Goal: Information Seeking & Learning: Learn about a topic

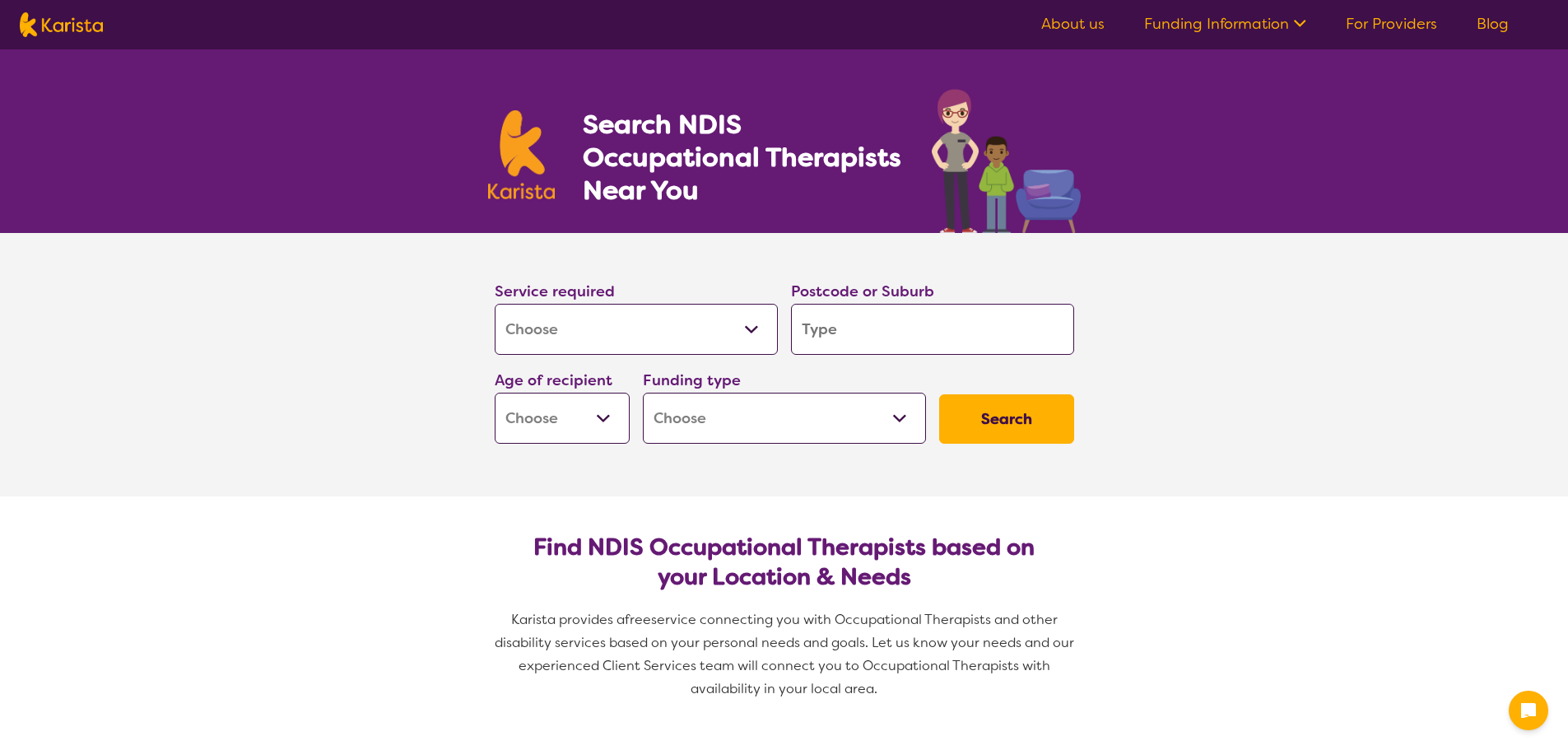
select select "[MEDICAL_DATA]"
click at [854, 329] on input "search" at bounding box center [932, 329] width 283 height 51
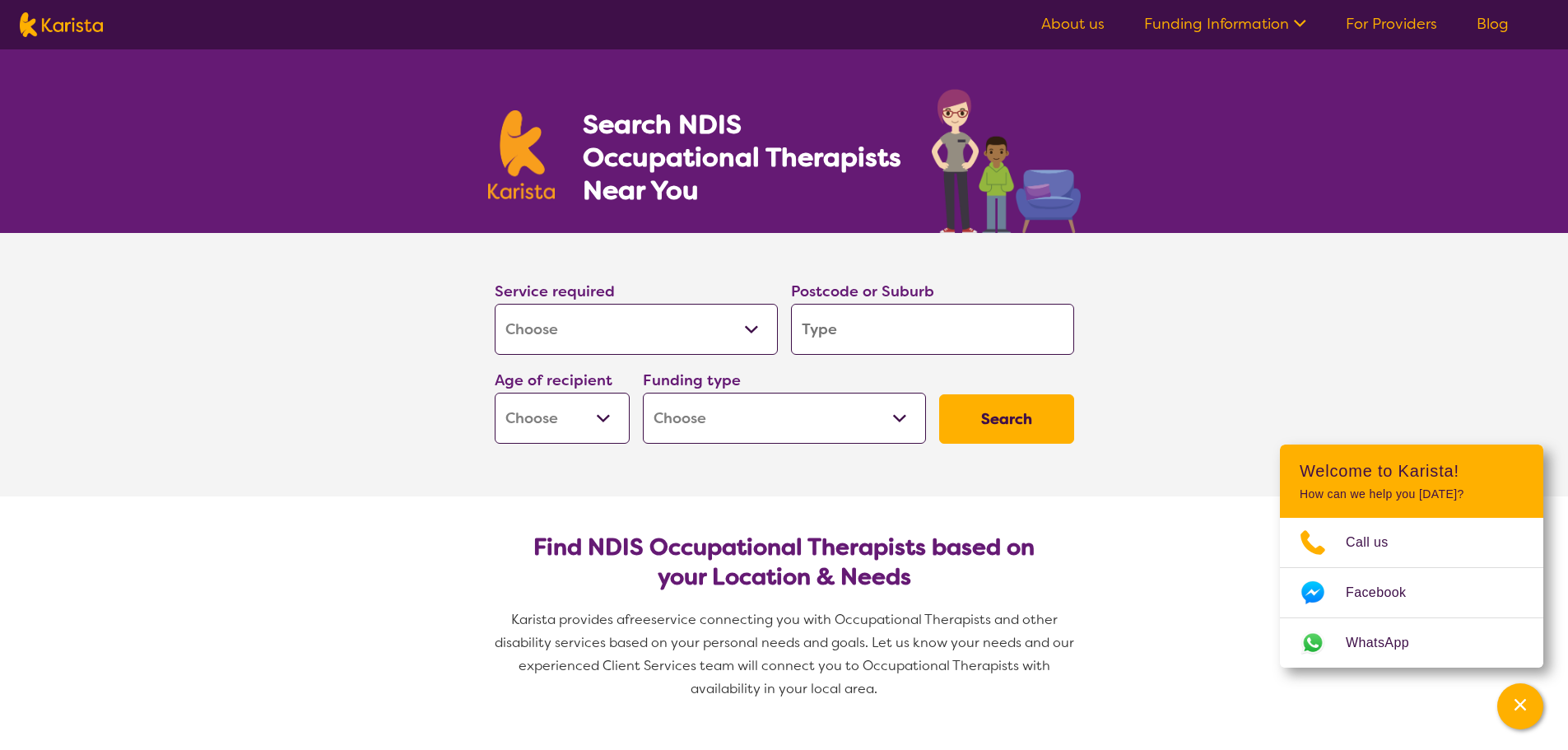
type input "2"
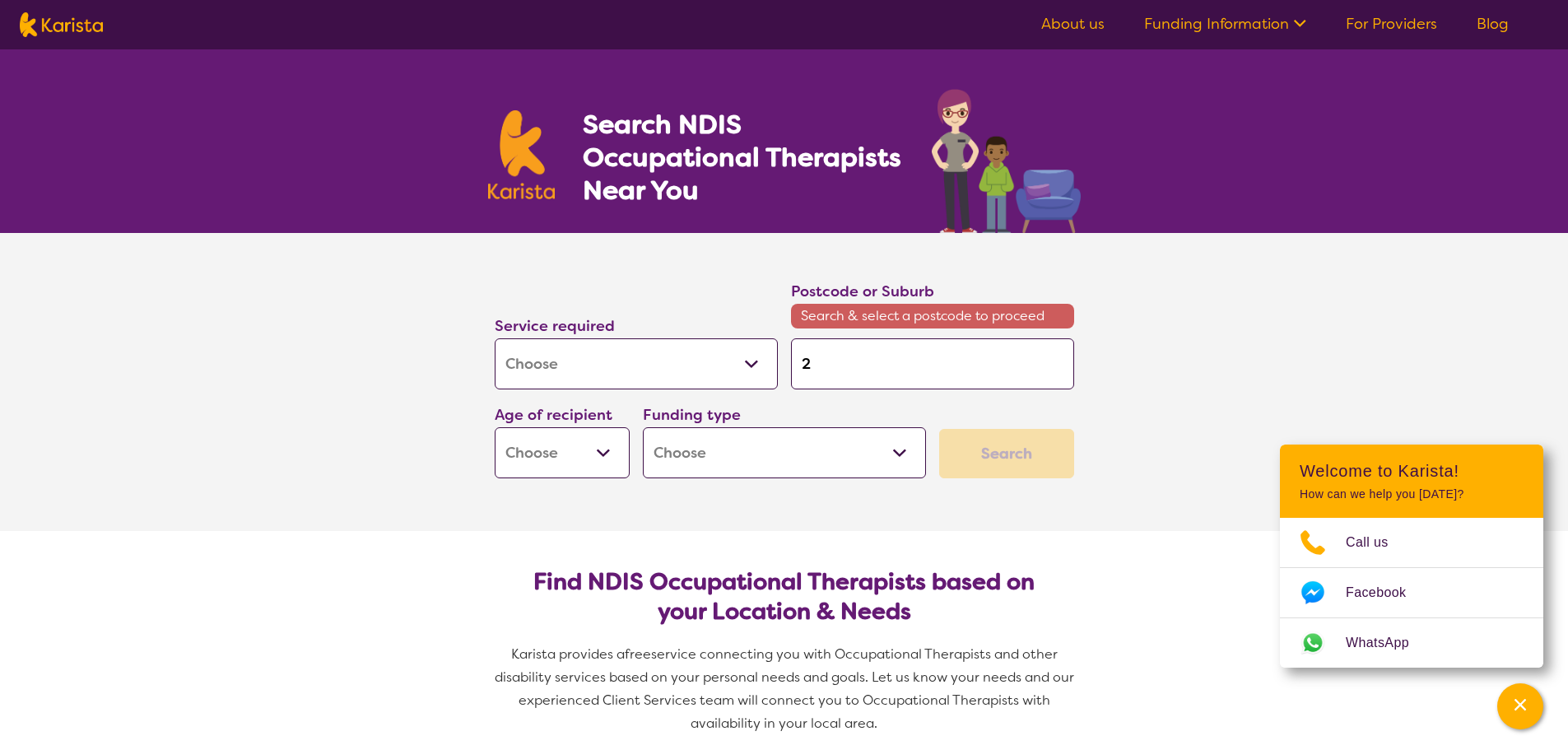
type input "27"
type input "274"
type input "2747"
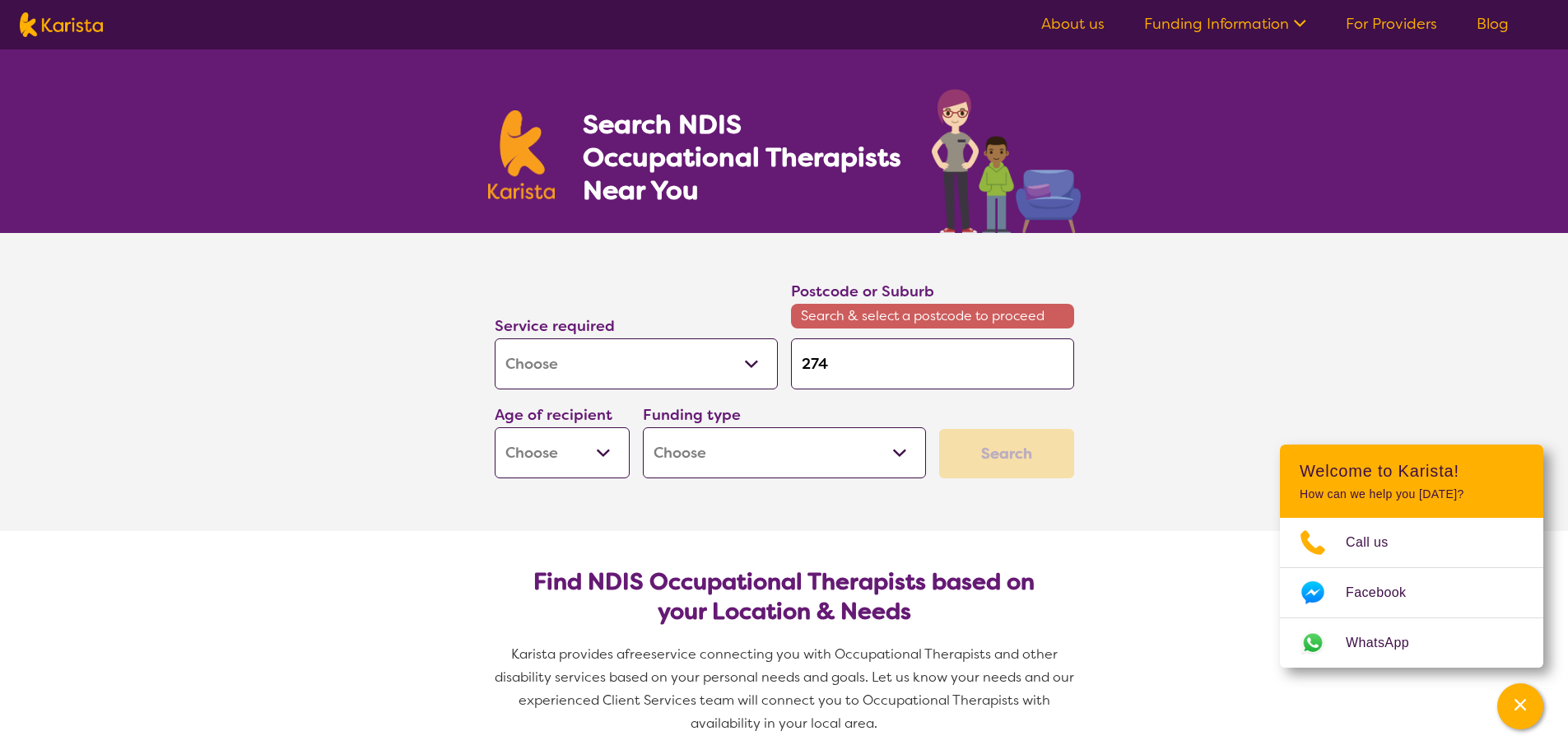
type input "2747"
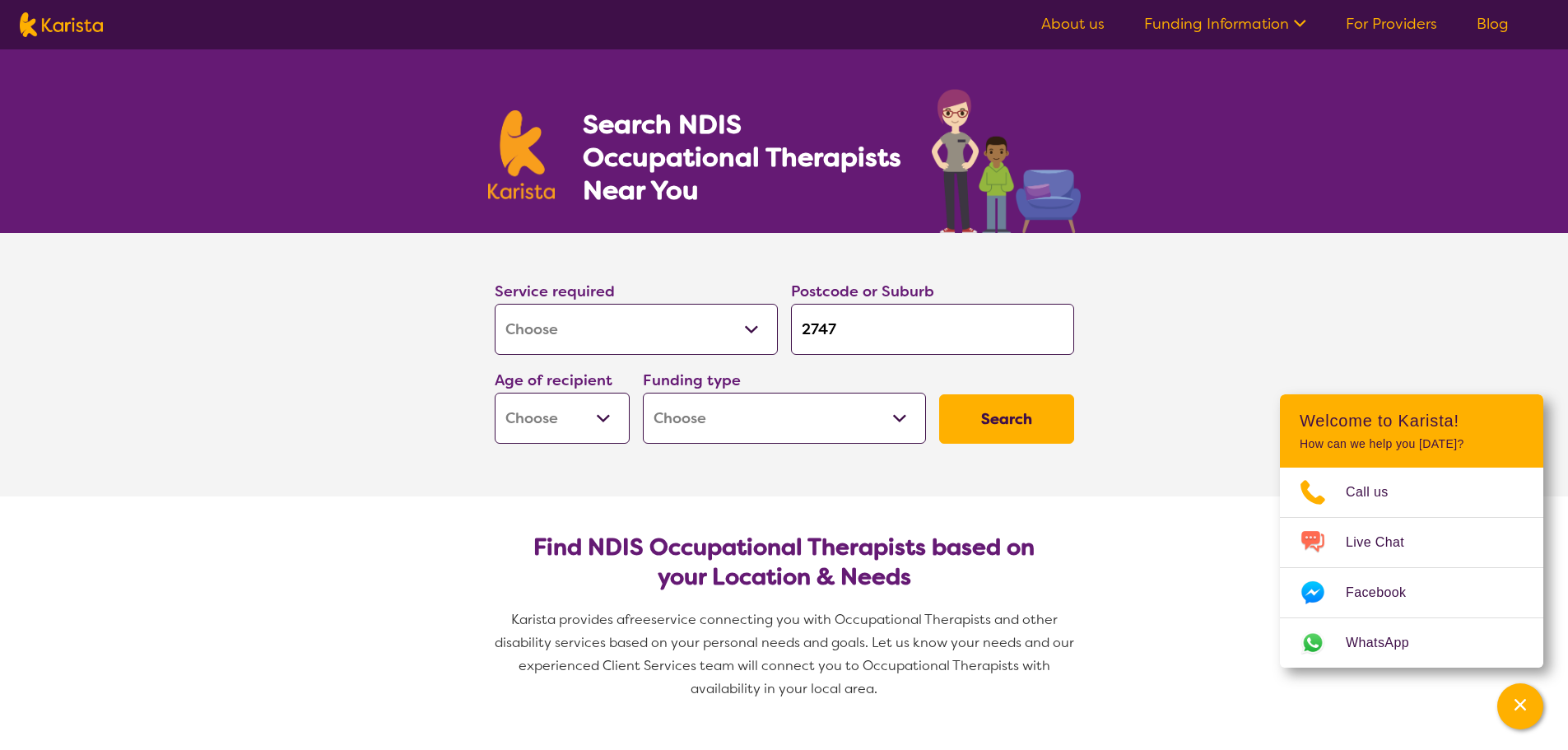
click at [853, 334] on input "2747" at bounding box center [932, 329] width 283 height 51
type input "274"
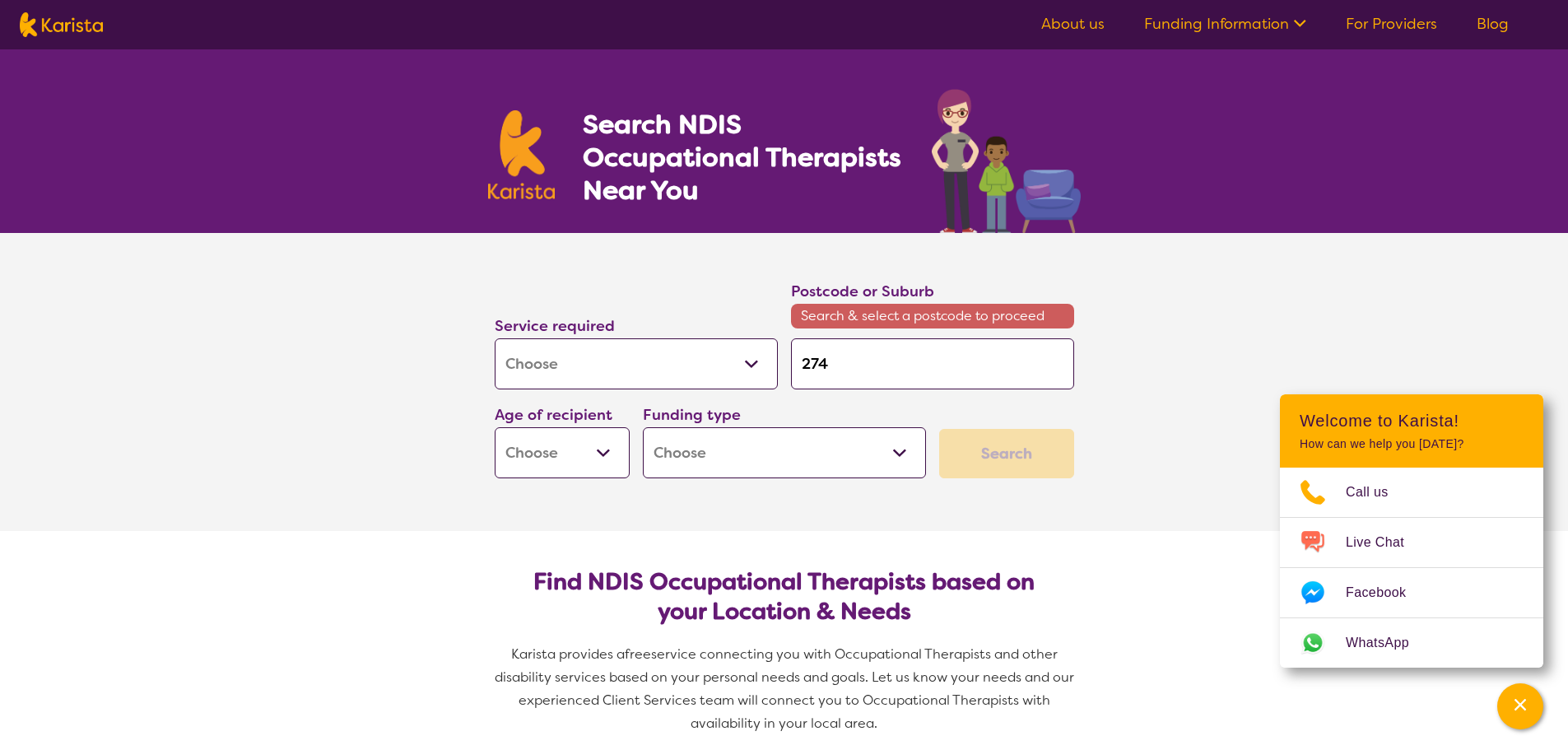
type input "27"
type input "2"
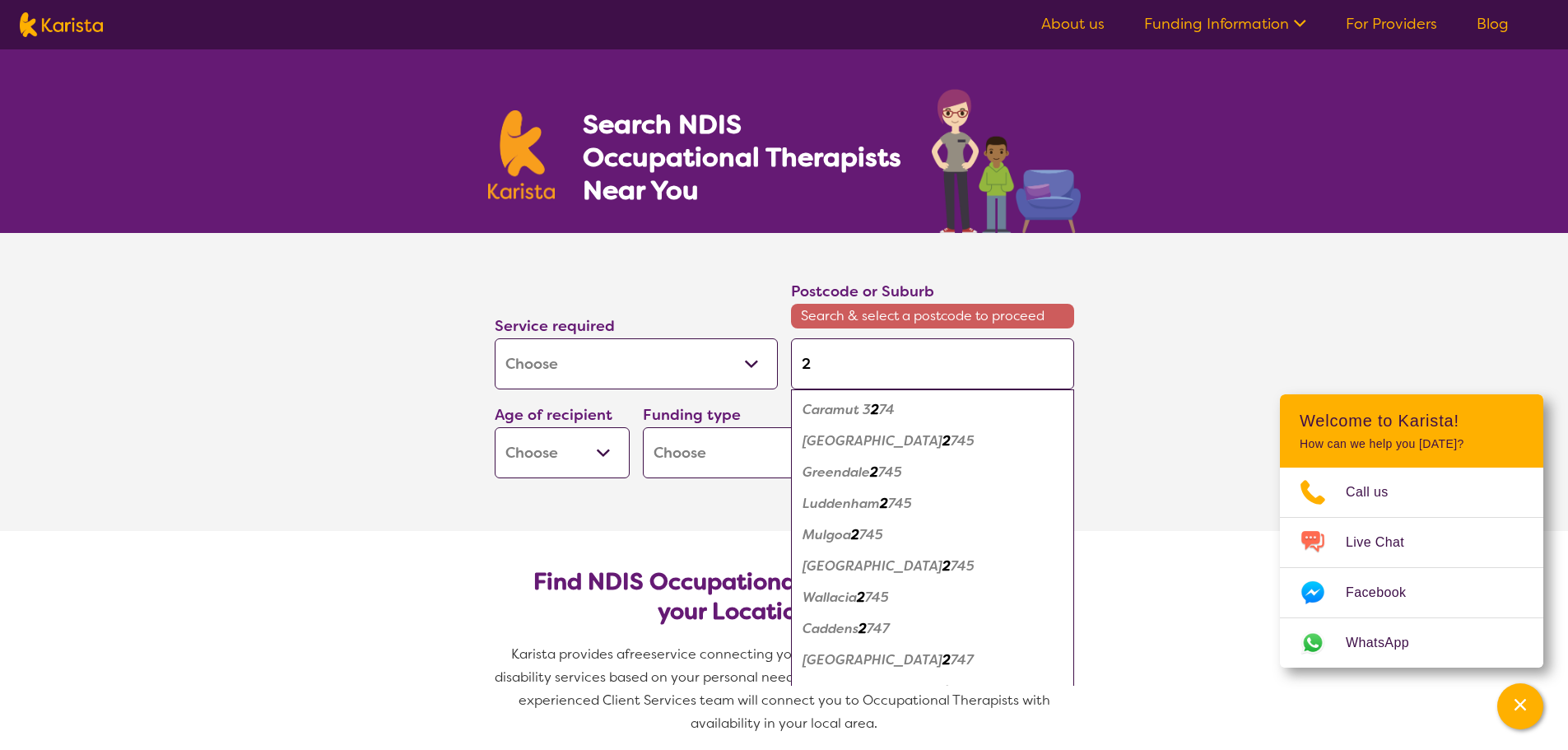
type input "27"
type input "274"
type input "2747"
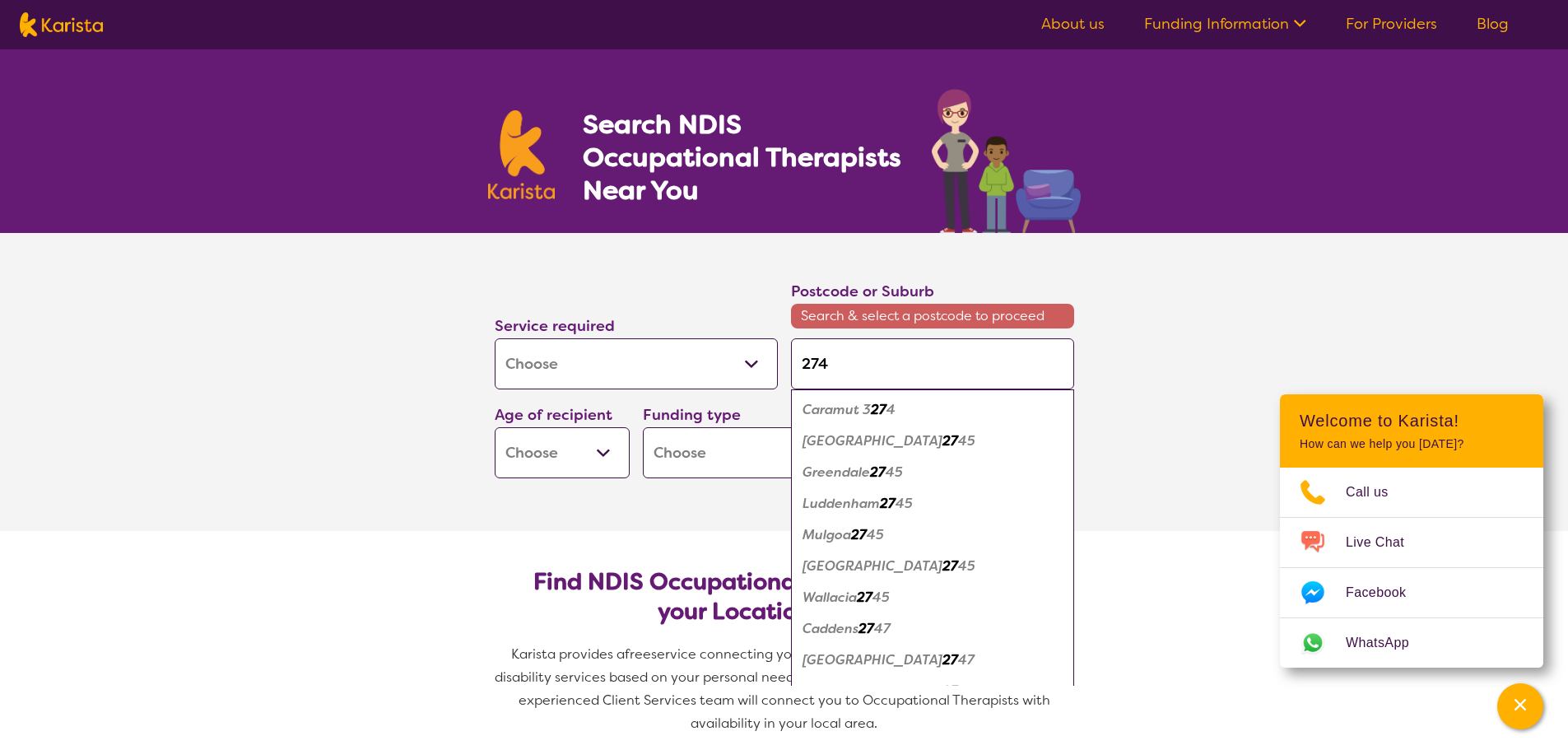
type input "2747"
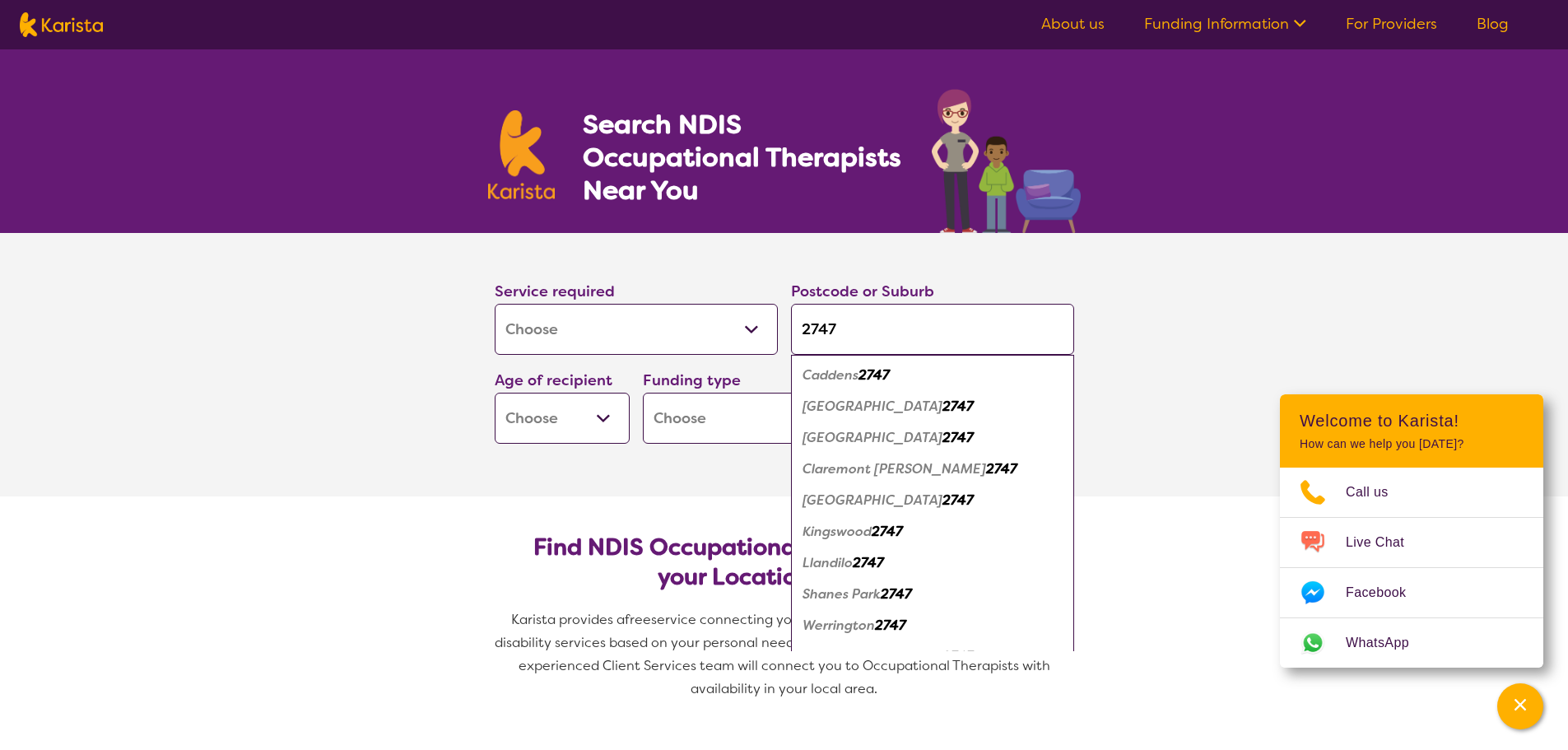
click at [826, 504] on em "[GEOGRAPHIC_DATA]" at bounding box center [873, 499] width 139 height 17
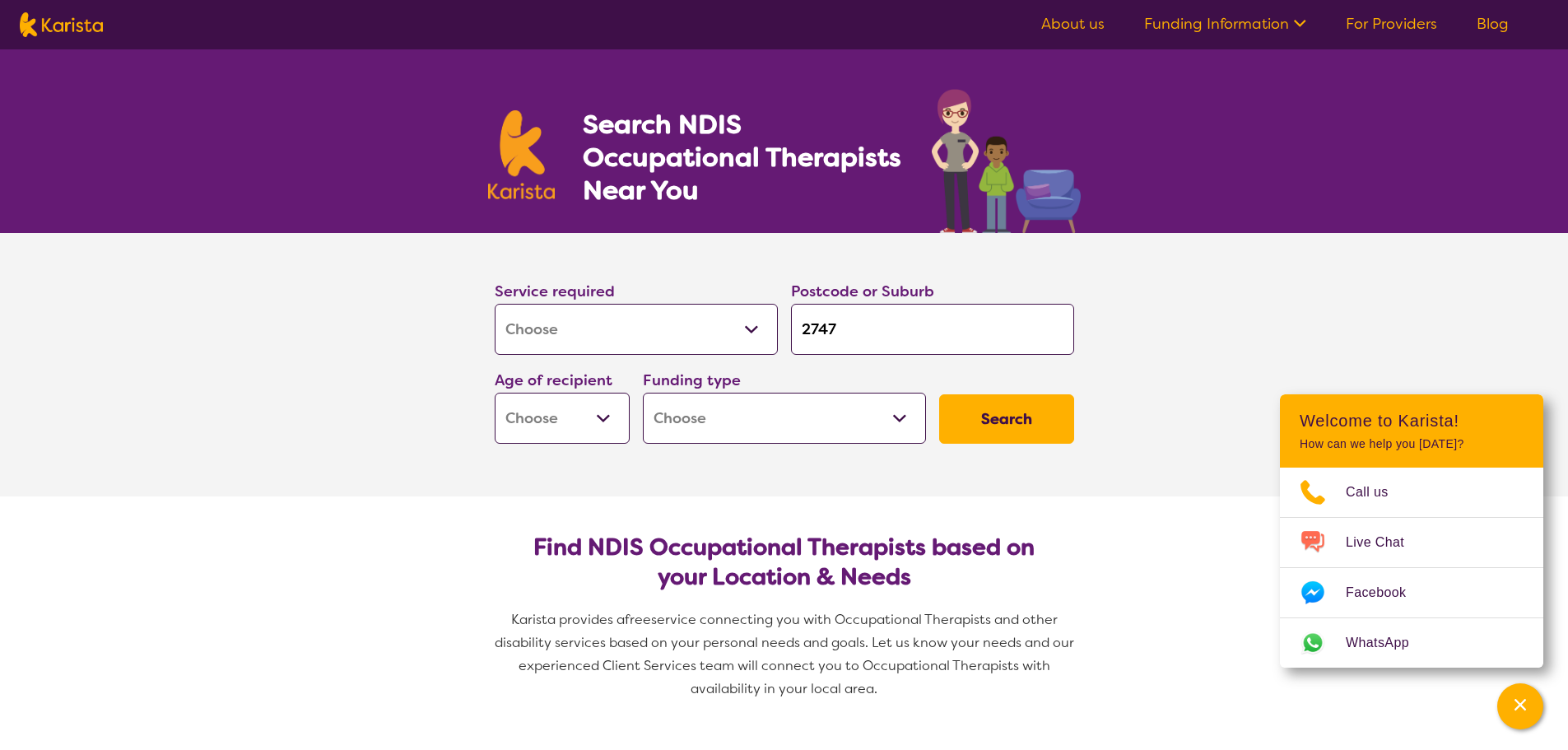
click at [574, 412] on select "Early Childhood - 0 to 9 Child - 10 to 11 Adolescent - 12 to 17 Adult - 18 to 6…" at bounding box center [562, 417] width 134 height 51
select select "EC"
click at [495, 392] on select "Early Childhood - 0 to 9 Child - 10 to 11 Adolescent - 12 to 17 Adult - 18 to 6…" at bounding box center [562, 417] width 134 height 51
select select "EC"
click at [845, 409] on select "Home Care Package (HCP) National Disability Insurance Scheme (NDIS) I don't know" at bounding box center [784, 417] width 283 height 51
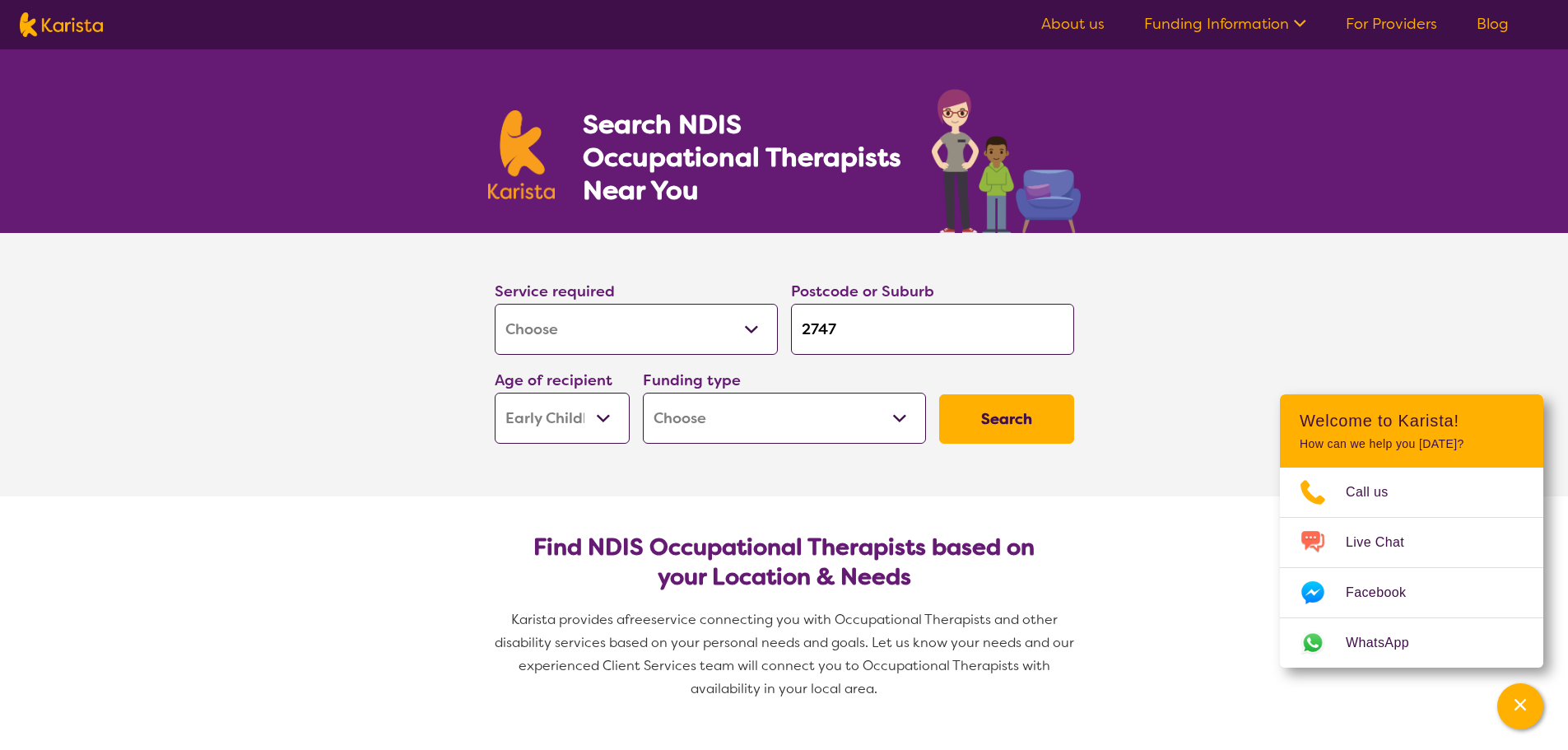
select select "NDIS"
click at [643, 392] on select "Home Care Package (HCP) National Disability Insurance Scheme (NDIS) I don't know" at bounding box center [784, 417] width 283 height 51
select select "NDIS"
click at [1006, 410] on button "Search" at bounding box center [1006, 419] width 134 height 50
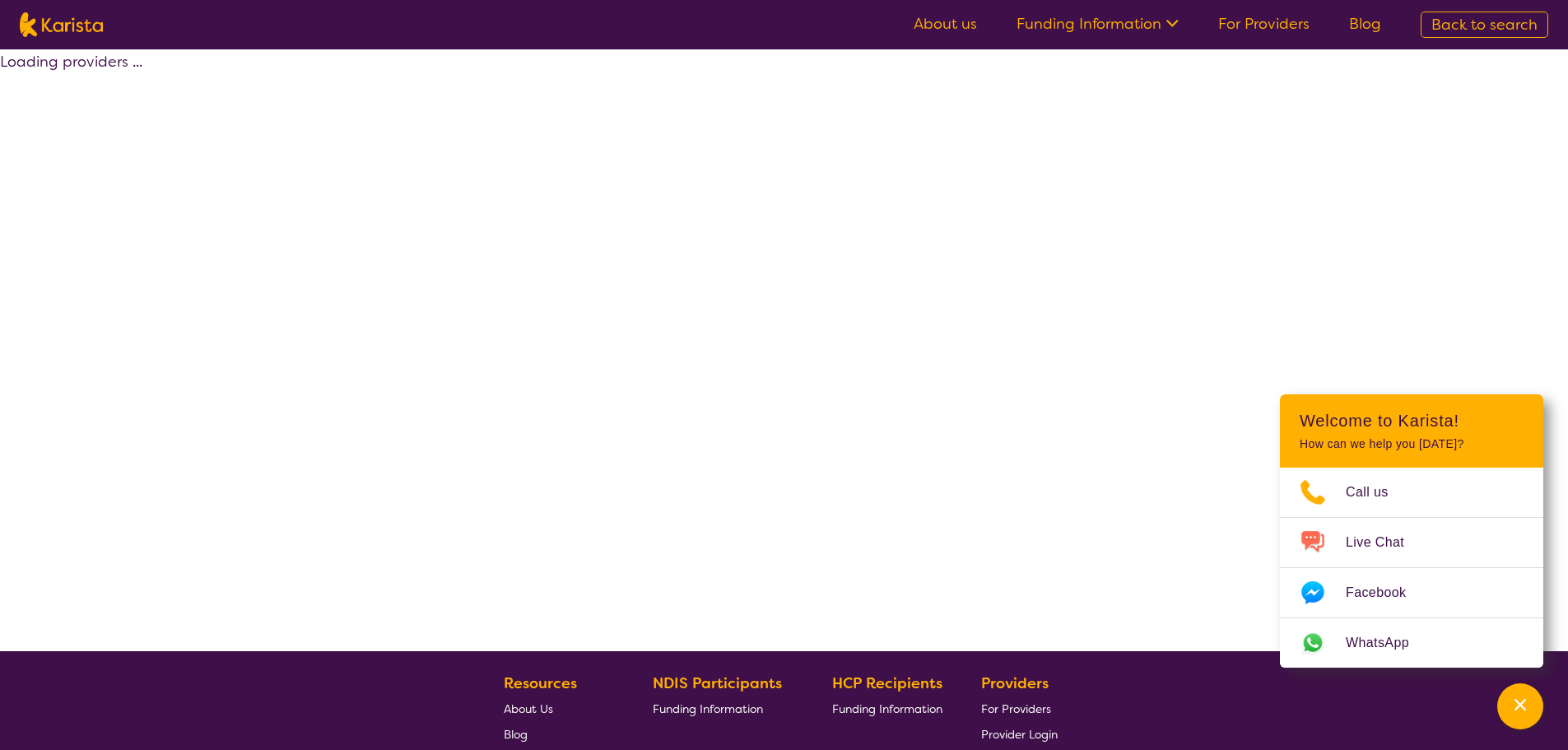
select select "by_score"
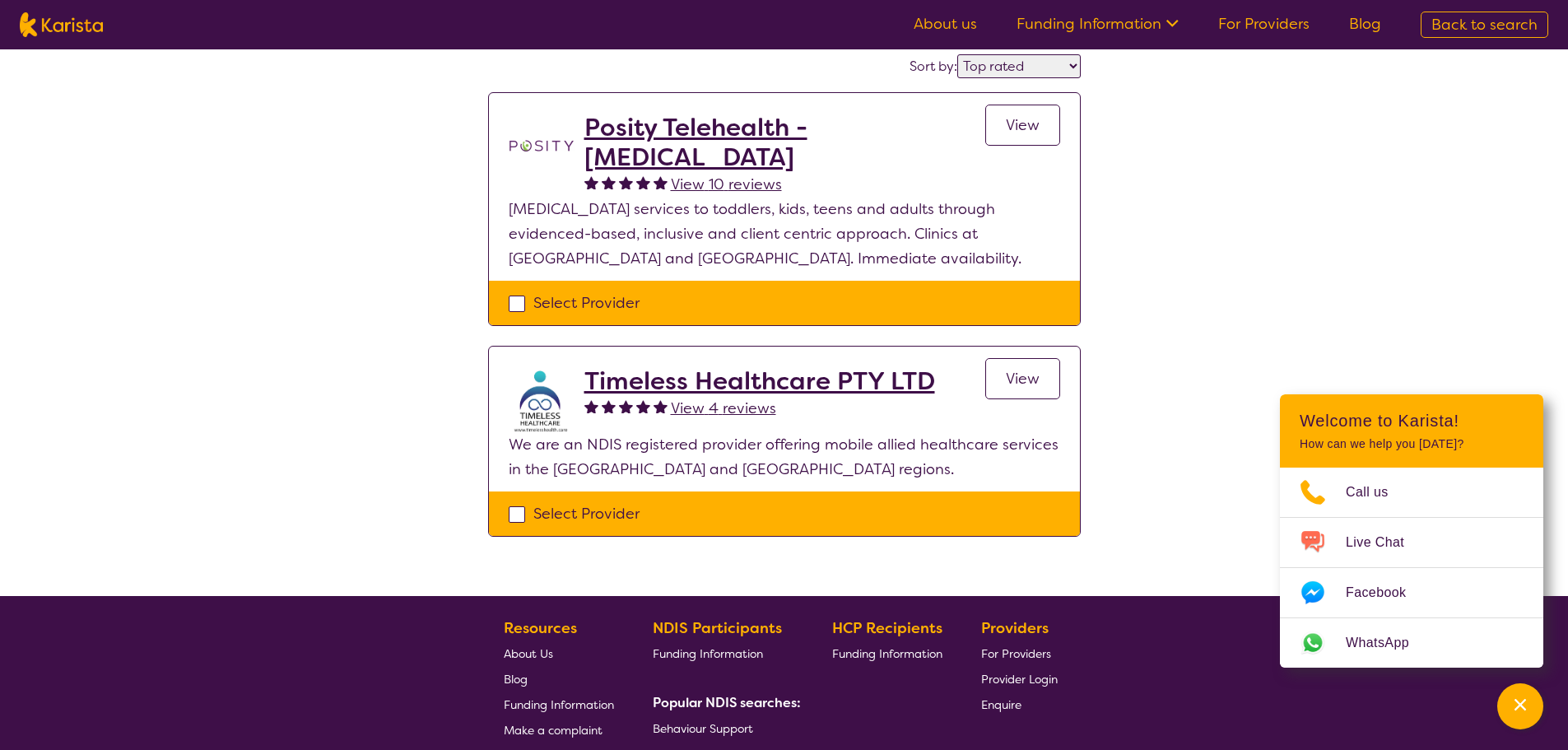
scroll to position [51, 0]
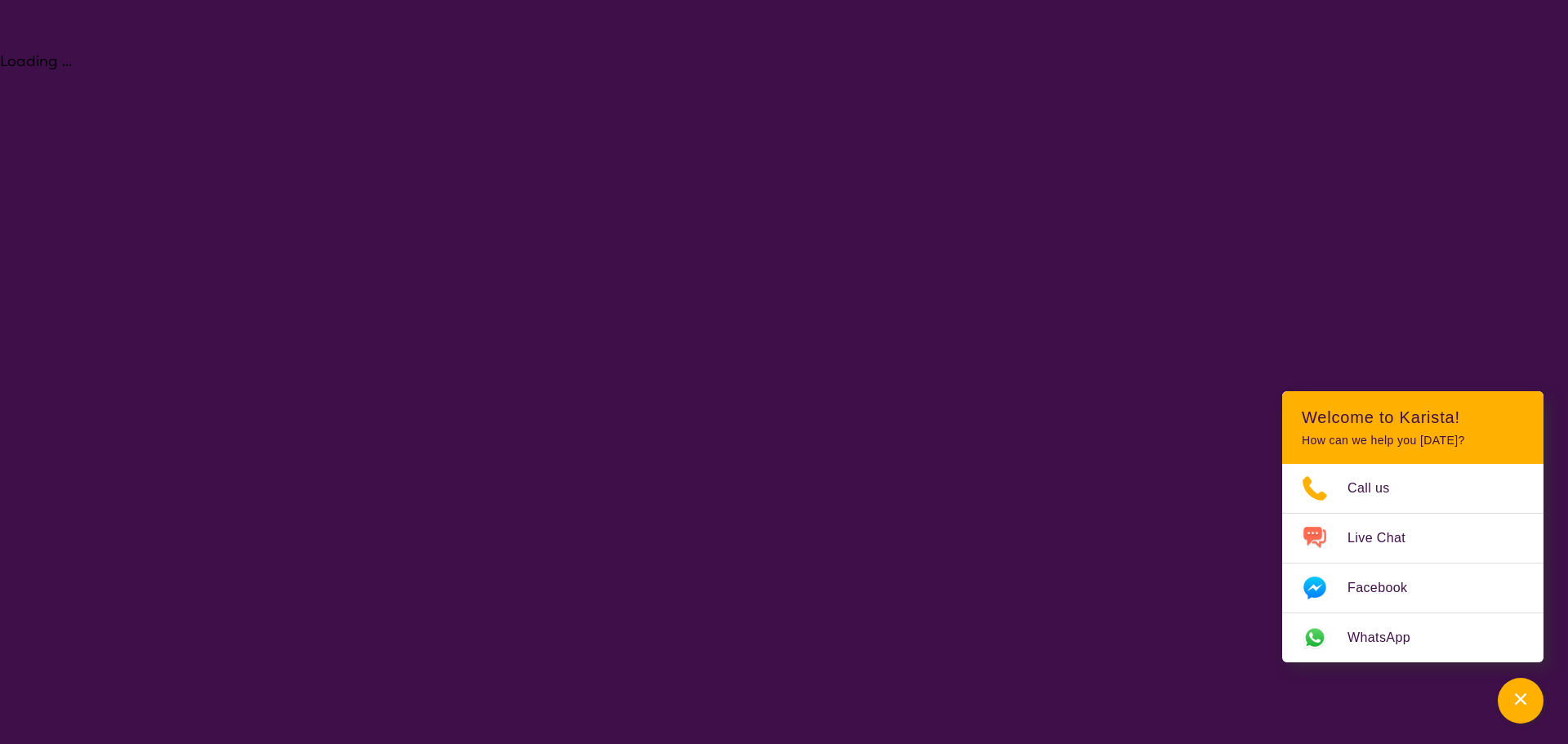
select select "[MEDICAL_DATA]"
select select "EC"
select select "NDIS"
select select "[MEDICAL_DATA]"
select select "EC"
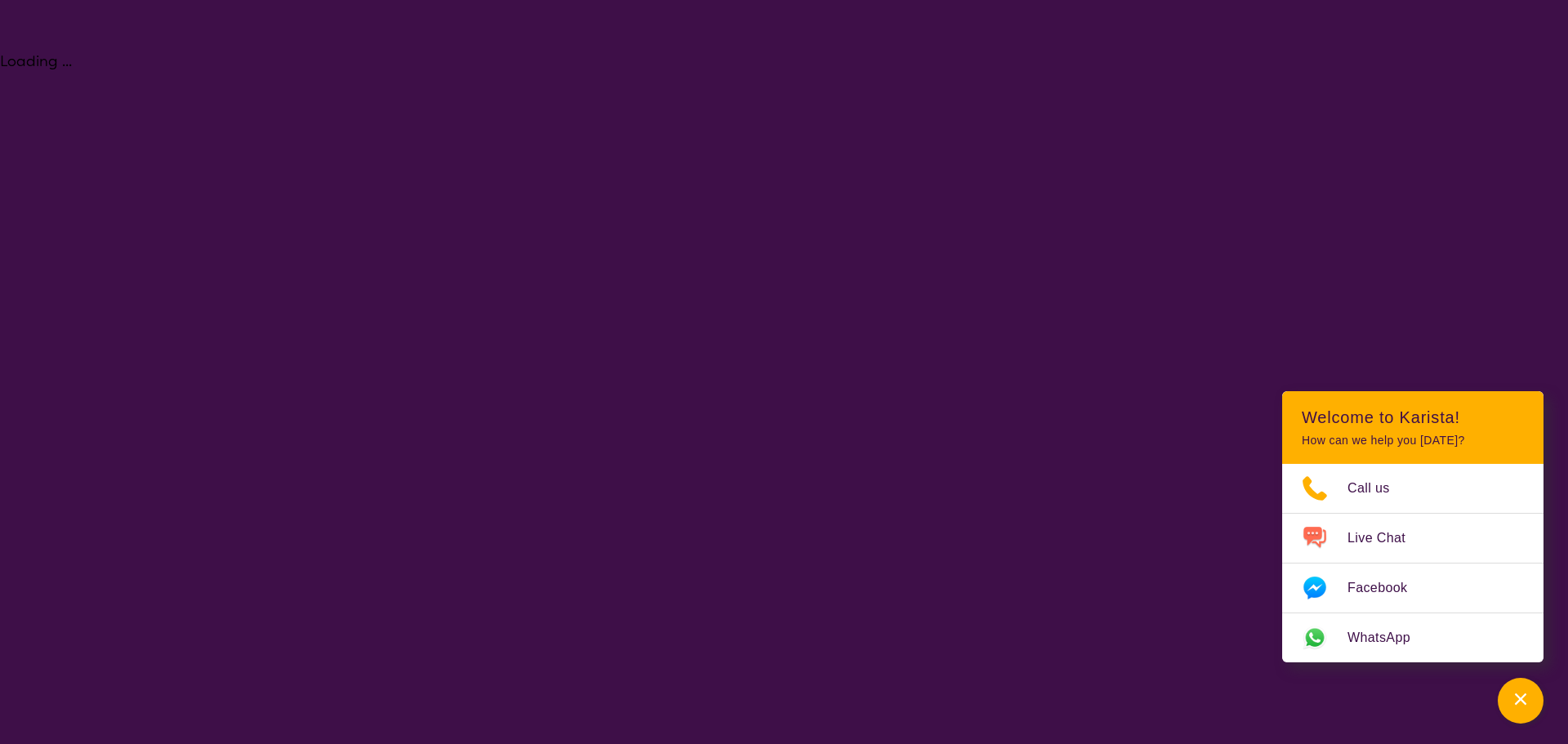
select select "NDIS"
